Goal: Information Seeking & Learning: Learn about a topic

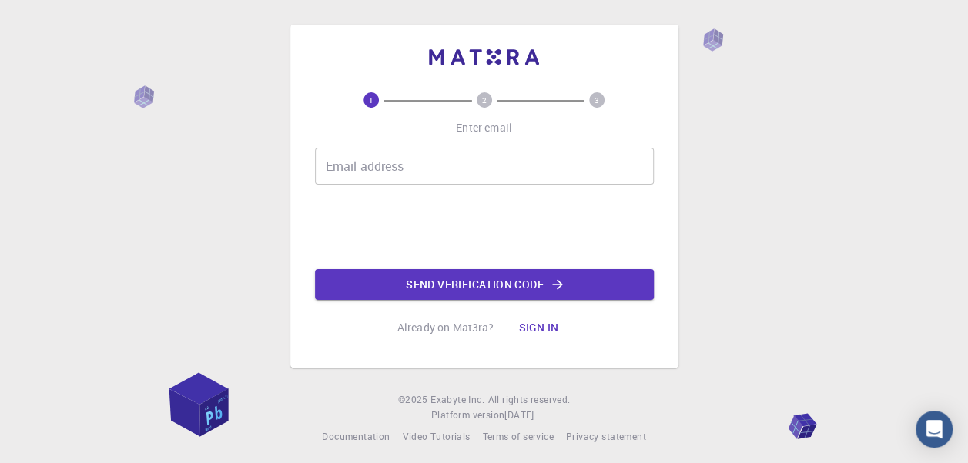
click at [540, 323] on button "Sign in" at bounding box center [538, 328] width 65 height 31
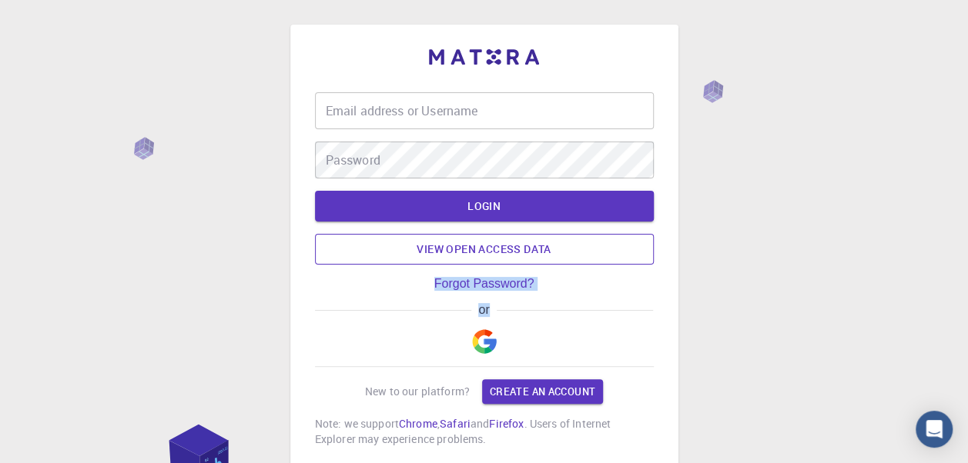
drag, startPoint x: 540, startPoint y: 323, endPoint x: 582, endPoint y: 264, distance: 72.2
click at [582, 264] on div "Email address or Username Email address or Username Password Password LOGIN Vie…" at bounding box center [484, 269] width 339 height 355
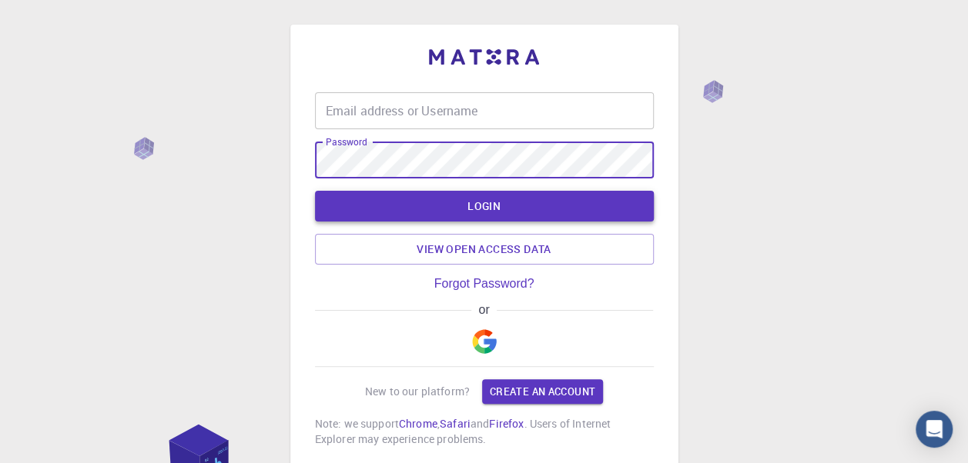
click at [503, 206] on button "LOGIN" at bounding box center [484, 206] width 339 height 31
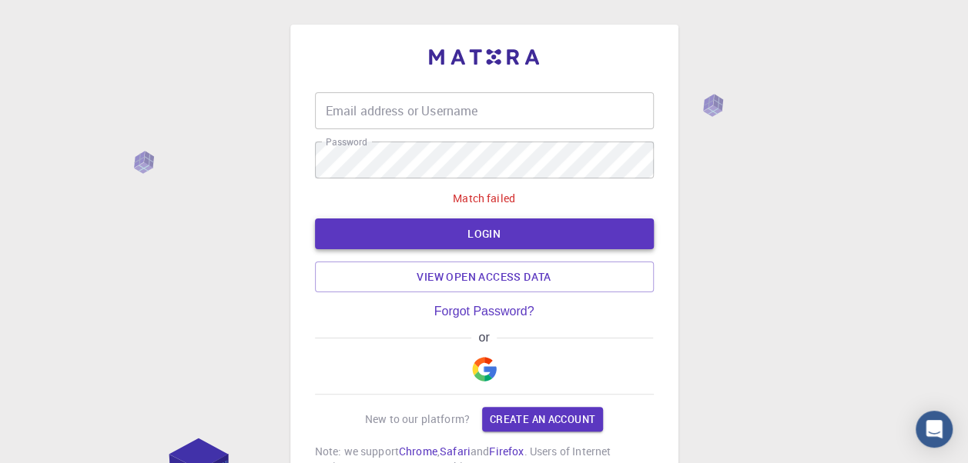
click at [502, 228] on button "LOGIN" at bounding box center [484, 234] width 339 height 31
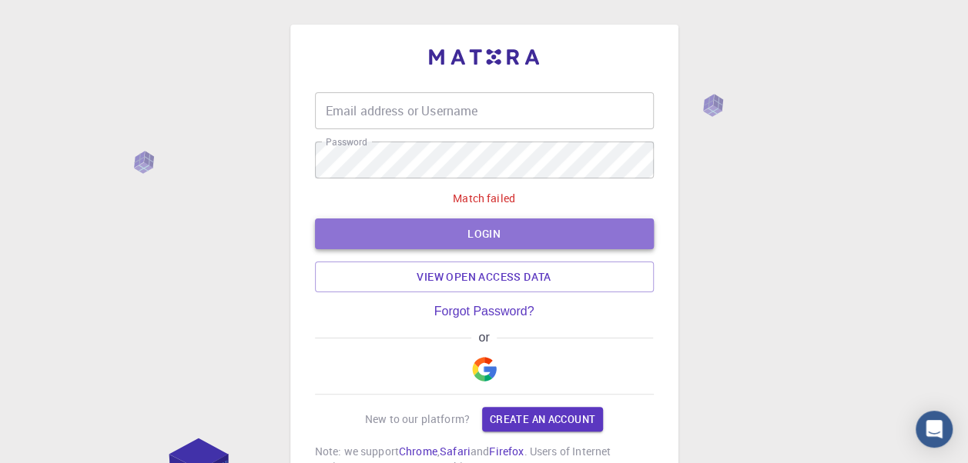
click at [502, 228] on button "LOGIN" at bounding box center [484, 234] width 339 height 31
click at [502, 229] on button "LOGIN" at bounding box center [484, 234] width 339 height 31
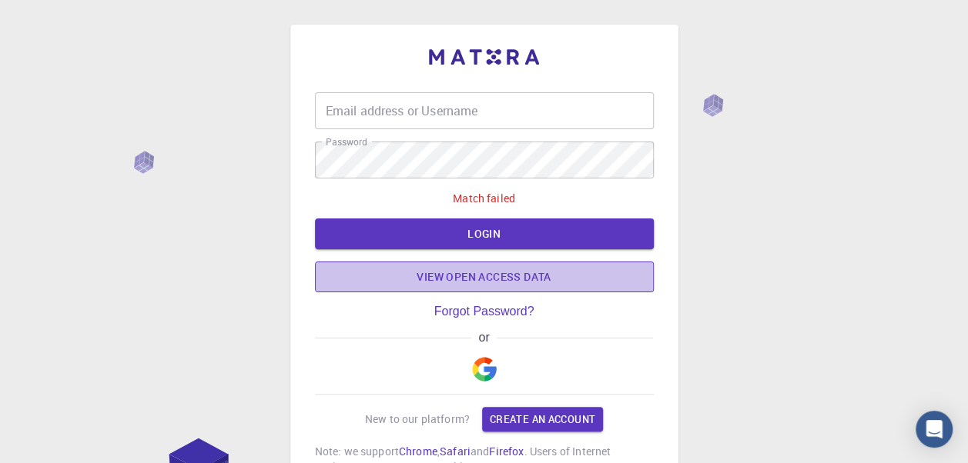
click at [493, 274] on link "View open access data" at bounding box center [484, 277] width 339 height 31
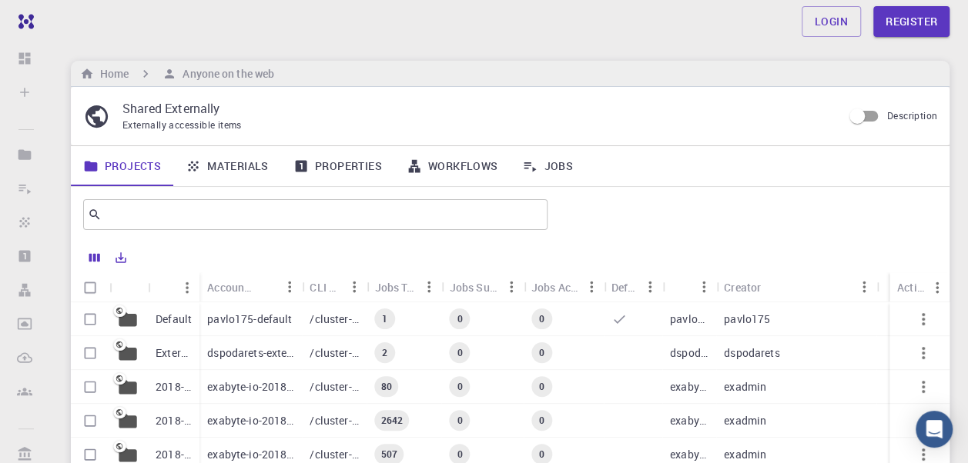
click at [250, 167] on link "Materials" at bounding box center [227, 166] width 108 height 40
